Goal: Task Accomplishment & Management: Manage account settings

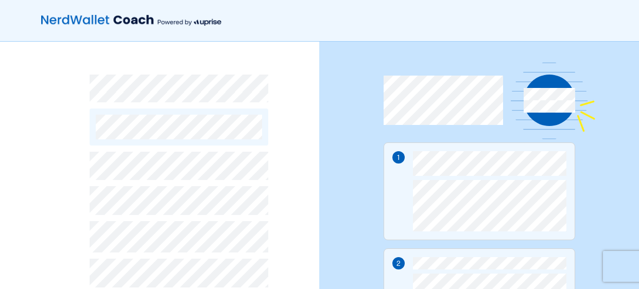
click at [27, 259] on div "By continuing, you accept NerdWallet’s Terms of Use and Privacy Policy and Upri…" at bounding box center [159, 268] width 319 height 452
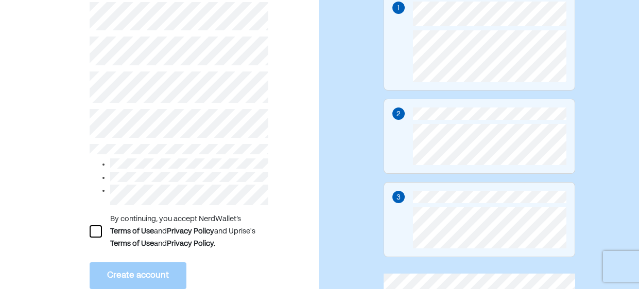
scroll to position [164, 0]
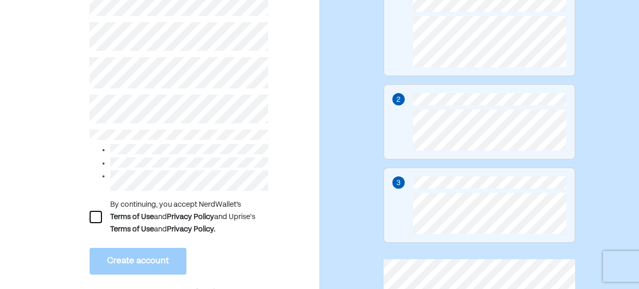
click at [98, 221] on div at bounding box center [96, 217] width 12 height 12
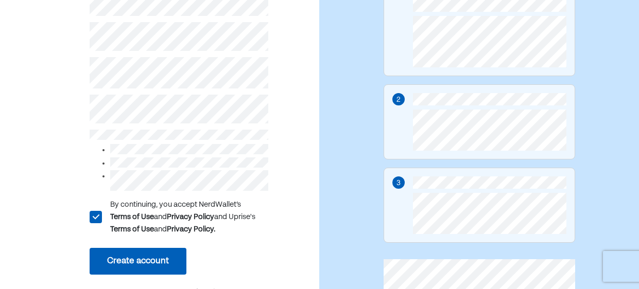
click at [161, 257] on button "Create account" at bounding box center [138, 261] width 97 height 27
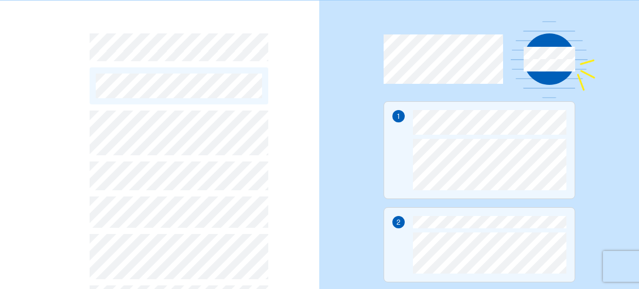
scroll to position [41, 0]
click at [80, 254] on div "L By continuing, you accept NerdWallet’s Terms of Use and Privacy Policy and Up…" at bounding box center [159, 227] width 319 height 452
click at [41, 273] on div "L By continuing, you accept NerdWallet’s Terms of Use and Privacy Policy and Up…" at bounding box center [159, 227] width 319 height 452
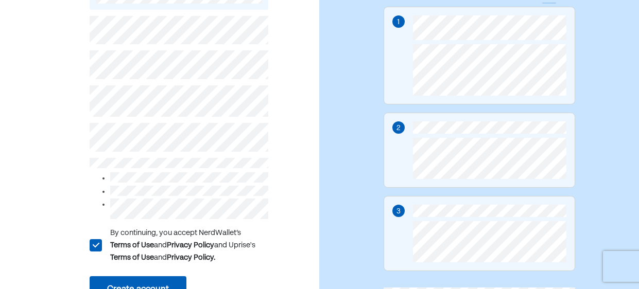
scroll to position [144, 0]
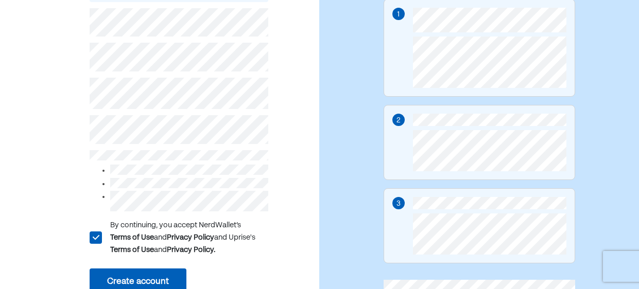
click at [105, 275] on button "Create account" at bounding box center [138, 282] width 97 height 27
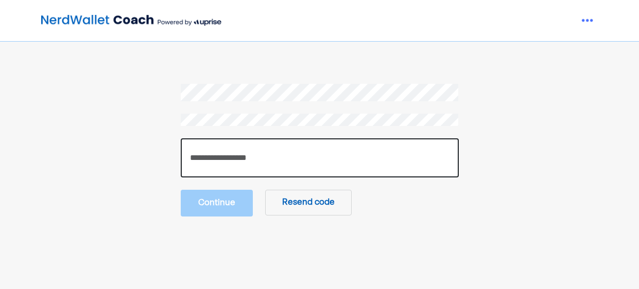
click at [225, 151] on input "number" at bounding box center [320, 157] width 278 height 39
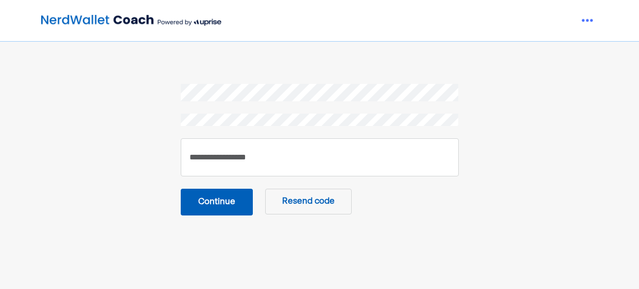
click at [221, 210] on button "Continue" at bounding box center [217, 202] width 72 height 27
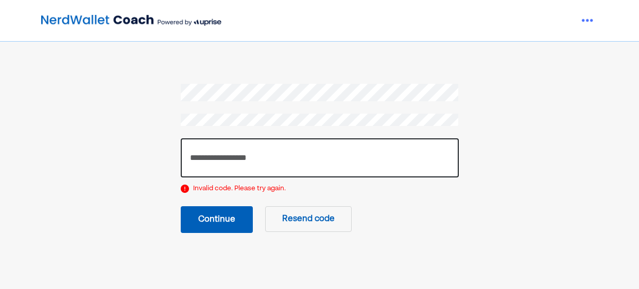
click at [256, 153] on input "******" at bounding box center [320, 157] width 278 height 39
type input "******"
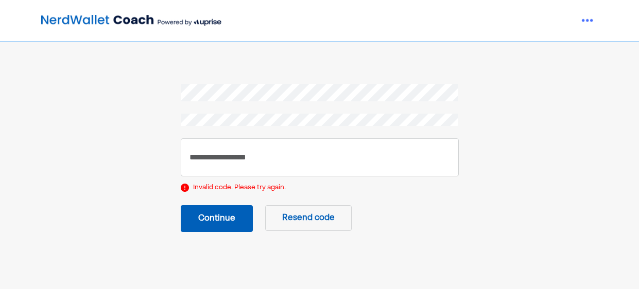
click at [232, 220] on button "Continue" at bounding box center [217, 218] width 72 height 27
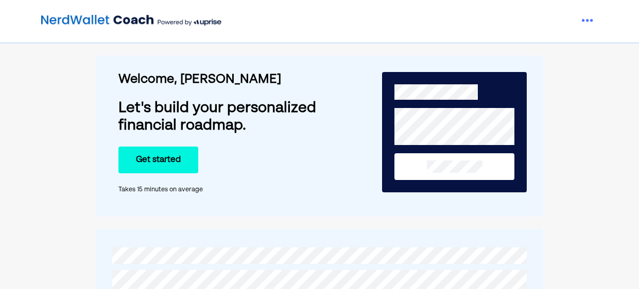
click at [174, 154] on button "Get started" at bounding box center [158, 160] width 80 height 27
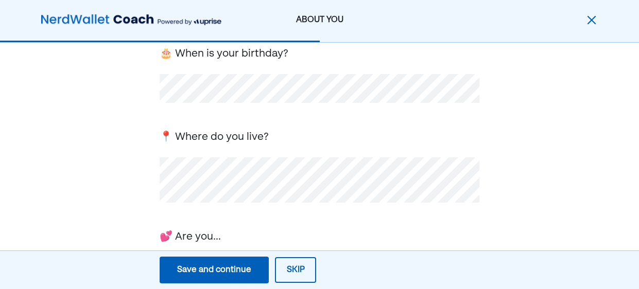
scroll to position [82, 0]
click at [134, 147] on div "First, we need the basics! 🎂 When is your birthday? 📍 Where do you live? 💕 Are …" at bounding box center [319, 253] width 639 height 584
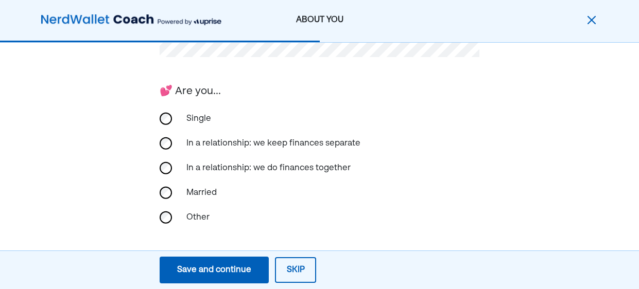
scroll to position [247, 0]
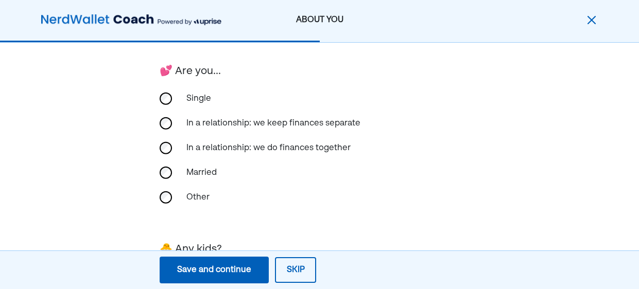
click at [83, 186] on div "First, we need the basics! 🎂 When is your birthday? 📍 Where do you live? 💕 Are …" at bounding box center [319, 89] width 639 height 584
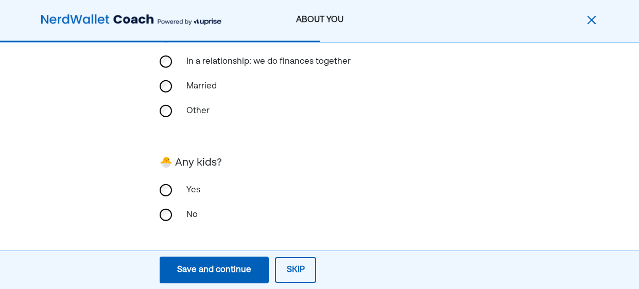
scroll to position [338, 0]
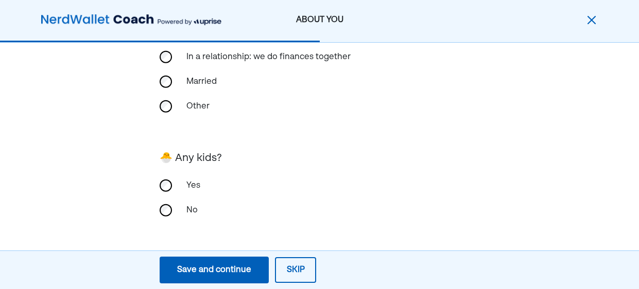
click at [218, 269] on div "Save and continue" at bounding box center [214, 270] width 74 height 12
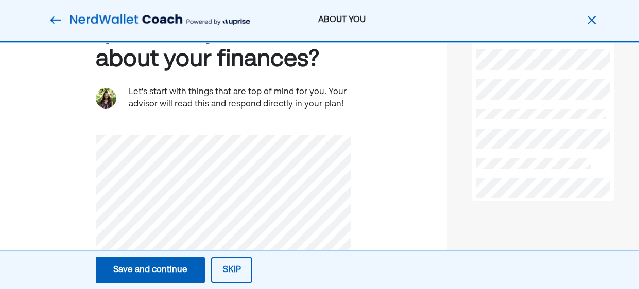
scroll to position [82, 0]
click at [46, 200] on div "What are the top questions you have about your finances? Let's start with thing…" at bounding box center [223, 151] width 447 height 380
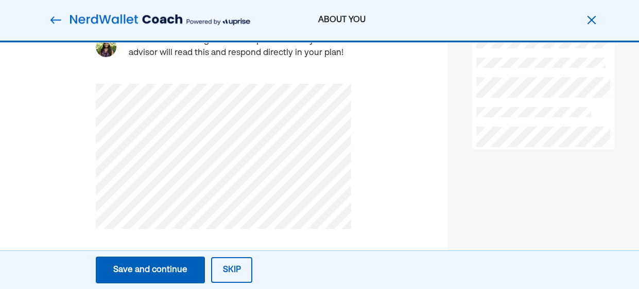
scroll to position [134, 0]
click at [166, 267] on div "Save and continue" at bounding box center [150, 270] width 74 height 12
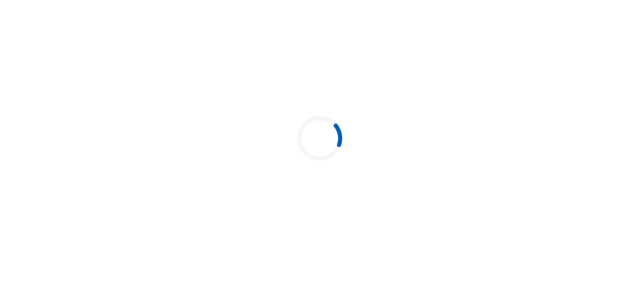
scroll to position [0, 0]
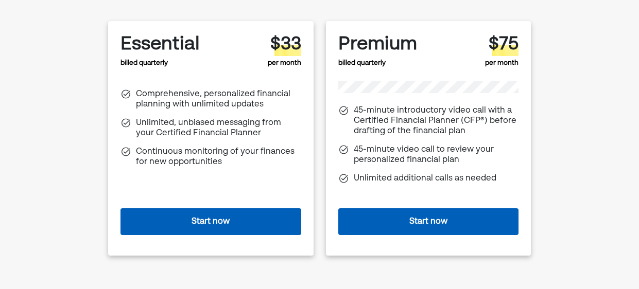
scroll to position [102, 0]
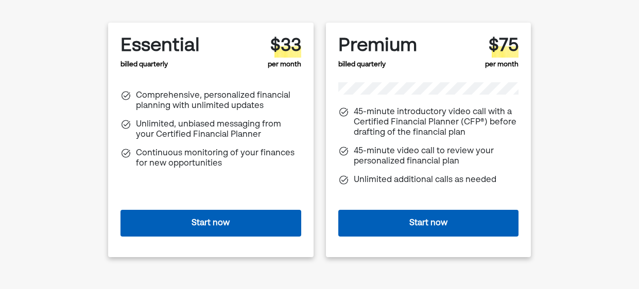
click at [389, 222] on button "Start now" at bounding box center [428, 223] width 180 height 27
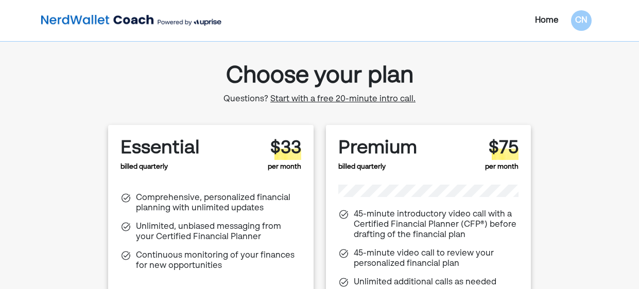
click at [541, 15] on div "Home" at bounding box center [547, 20] width 24 height 12
click at [581, 24] on div "CN" at bounding box center [581, 20] width 21 height 21
click at [577, 41] on div "Settings" at bounding box center [575, 45] width 33 height 12
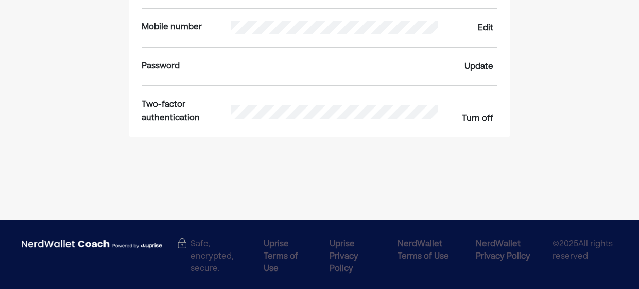
scroll to position [226, 0]
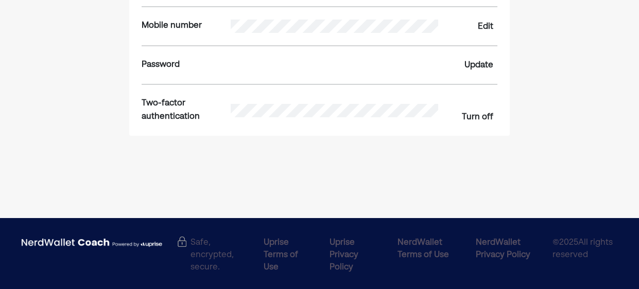
click at [365, 68] on div "Password" at bounding box center [290, 65] width 296 height 13
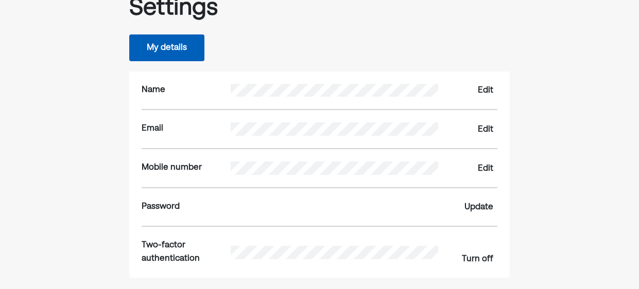
scroll to position [82, 0]
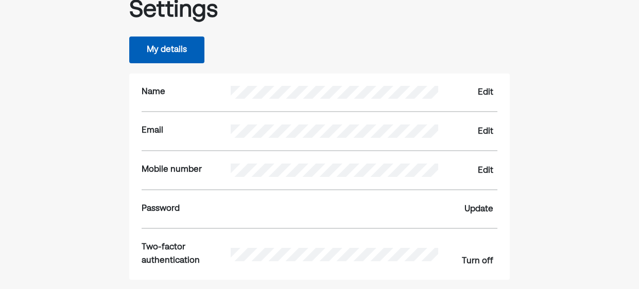
click at [171, 50] on button "My details" at bounding box center [166, 50] width 75 height 27
click at [485, 90] on div "Edit" at bounding box center [485, 92] width 15 height 12
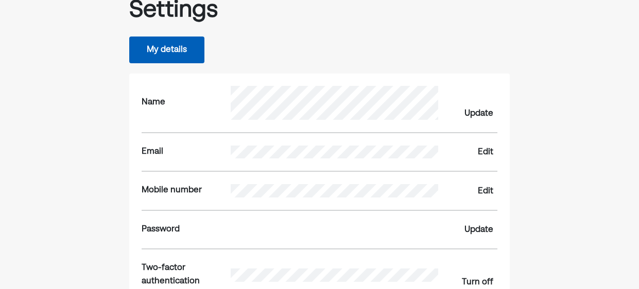
click at [484, 20] on div "Settings" at bounding box center [319, 10] width 380 height 27
click at [550, 154] on div "Home CN Settings My details Name Update Email Edit Mobile number Edit Password …" at bounding box center [319, 150] width 639 height 465
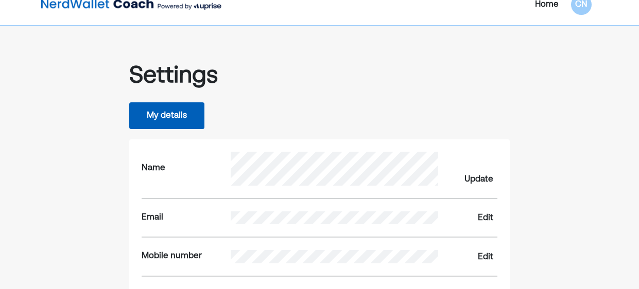
scroll to position [0, 0]
